Goal: Task Accomplishment & Management: Use online tool/utility

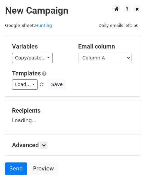
scroll to position [38, 0]
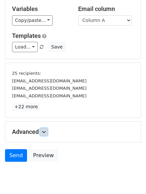
click at [47, 134] on link at bounding box center [43, 132] width 7 height 7
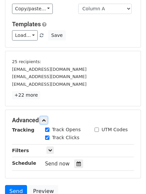
scroll to position [120, 0]
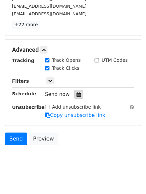
drag, startPoint x: 73, startPoint y: 89, endPoint x: 77, endPoint y: 95, distance: 7.6
click at [73, 89] on div "Tracking Track Opens UTM Codes Track Clicks Filters Only include spreadsheet ro…" at bounding box center [73, 88] width 122 height 62
click at [77, 96] on icon at bounding box center [78, 94] width 4 height 5
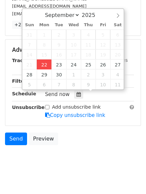
type input "2025-09-22 12:00"
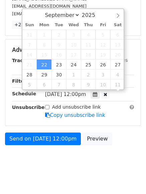
scroll to position [0, 0]
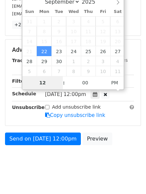
type input "4"
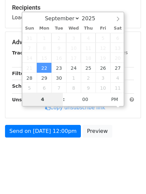
scroll to position [103, 0]
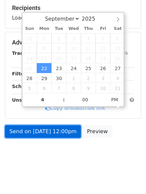
type input "2025-09-22 16:00"
click at [41, 130] on link "Send on Sep 22 at 12:00pm" at bounding box center [43, 132] width 76 height 13
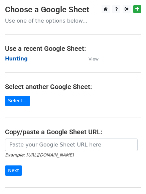
click at [17, 60] on strong "Hunting" at bounding box center [16, 59] width 23 height 6
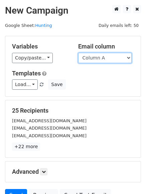
drag, startPoint x: 0, startPoint y: 0, endPoint x: 91, endPoint y: 57, distance: 107.3
click at [91, 57] on select "Column A Column B Column C Column D Column E Column F" at bounding box center [104, 58] width 53 height 10
select select "Column B"
click at [78, 53] on select "Column A Column B Column C Column D Column E Column F" at bounding box center [104, 58] width 53 height 10
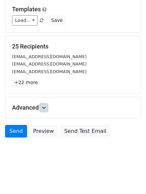
click at [45, 107] on icon at bounding box center [44, 108] width 4 height 4
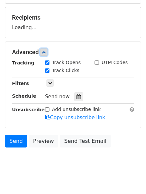
scroll to position [97, 0]
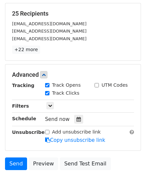
click at [75, 113] on div "Tracking Track Opens UTM Codes Track Clicks Filters Only include spreadsheet ro…" at bounding box center [73, 113] width 122 height 62
click at [76, 119] on icon at bounding box center [78, 119] width 4 height 5
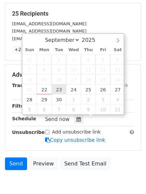
type input "2025-09-23 12:00"
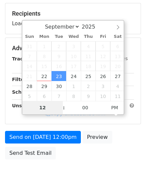
type input "5"
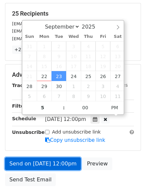
type input "2025-09-23 17:00"
click at [42, 159] on link "Send on Sep 23 at 12:00pm" at bounding box center [43, 164] width 76 height 13
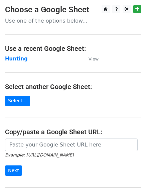
click at [20, 55] on main "Choose a Google Sheet Use one of the options below... Use a recent Google Sheet…" at bounding box center [73, 108] width 146 height 207
click at [19, 56] on strong "Hunting" at bounding box center [16, 59] width 23 height 6
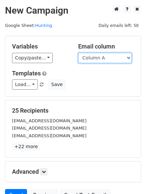
click at [100, 58] on select "Column A Column B Column C Column D Column E Column F" at bounding box center [104, 58] width 53 height 10
select select "Column C"
click at [78, 53] on select "Column A Column B Column C Column D Column E Column F" at bounding box center [104, 58] width 53 height 10
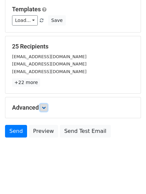
click at [47, 107] on link at bounding box center [43, 107] width 7 height 7
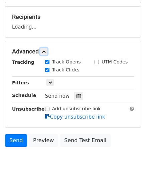
scroll to position [94, 0]
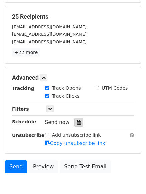
click at [76, 122] on icon at bounding box center [78, 122] width 4 height 5
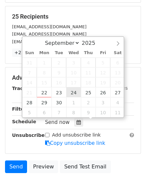
type input "2025-09-24 12:00"
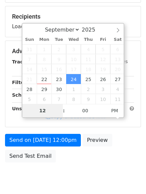
type input "6"
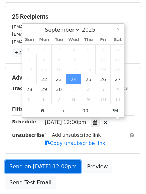
type input "2025-09-24 18:00"
click at [48, 168] on link "Send on Sep 24 at 12:00pm" at bounding box center [43, 167] width 76 height 13
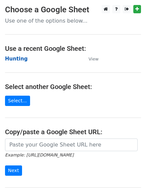
click at [8, 58] on strong "Hunting" at bounding box center [16, 59] width 23 height 6
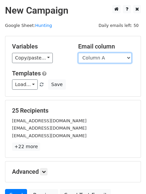
click at [101, 59] on select "Column A Column B Column C Column D Column E Column F" at bounding box center [104, 58] width 53 height 10
select select "Column D"
click at [78, 53] on select "Column A Column B Column C Column D Column E Column F" at bounding box center [104, 58] width 53 height 10
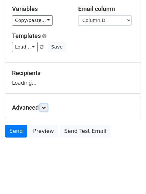
click at [43, 111] on link at bounding box center [43, 107] width 7 height 7
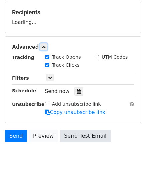
scroll to position [99, 0]
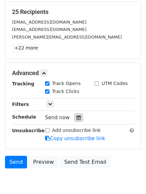
click at [75, 122] on div at bounding box center [78, 118] width 9 height 9
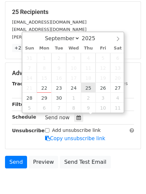
type input "2025-09-25 12:00"
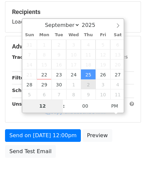
type input "7"
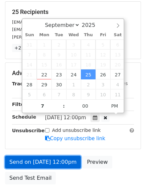
type input "2025-09-25 19:00"
click at [48, 160] on link "Send on Sep 25 at 12:00pm" at bounding box center [43, 162] width 76 height 13
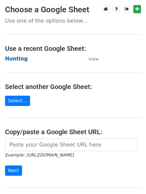
click at [8, 56] on strong "Hunting" at bounding box center [16, 59] width 23 height 6
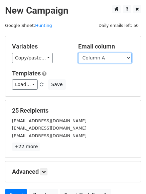
drag, startPoint x: 101, startPoint y: 56, endPoint x: 106, endPoint y: 62, distance: 7.7
click at [101, 56] on select "Column A Column B Column C Column D Column E Column F" at bounding box center [104, 58] width 53 height 10
select select "Column E"
click at [78, 53] on select "Column A Column B Column C Column D Column E Column F" at bounding box center [104, 58] width 53 height 10
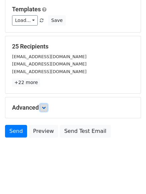
click at [46, 104] on link at bounding box center [43, 107] width 7 height 7
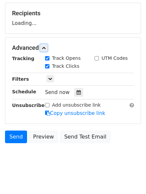
scroll to position [98, 0]
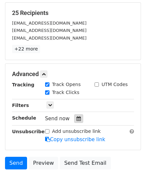
click at [76, 118] on icon at bounding box center [78, 119] width 4 height 5
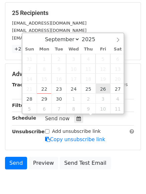
type input "2025-09-26 12:00"
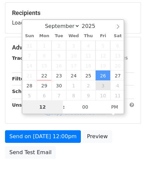
type input "8"
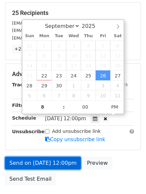
type input "2025-09-26 20:00"
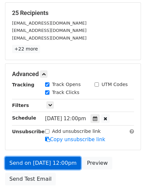
click at [50, 157] on link "Send on Sep 26 at 12:00pm" at bounding box center [43, 163] width 76 height 13
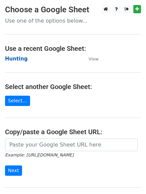
click at [14, 62] on strong "Hunting" at bounding box center [16, 59] width 23 height 6
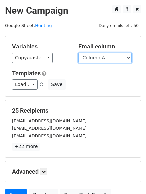
click at [110, 59] on select "Column A Column B Column C Column D Column E Column F" at bounding box center [104, 58] width 53 height 10
select select "Column F"
click at [78, 53] on select "Column A Column B Column C Column D Column E Column F" at bounding box center [104, 58] width 53 height 10
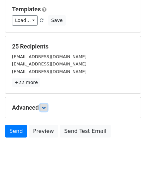
click at [45, 108] on icon at bounding box center [44, 108] width 4 height 4
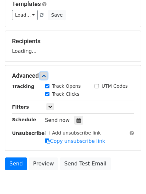
scroll to position [99, 0]
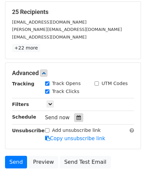
click at [76, 118] on icon at bounding box center [78, 118] width 4 height 5
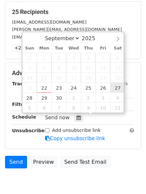
type input "2025-09-27 12:00"
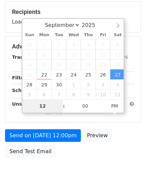
type input "9"
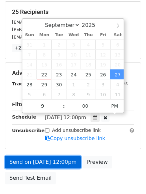
type input "2025-09-27 21:00"
click at [50, 162] on link "Send on Sep 27 at 12:00pm" at bounding box center [43, 162] width 76 height 13
